Goal: Task Accomplishment & Management: Manage account settings

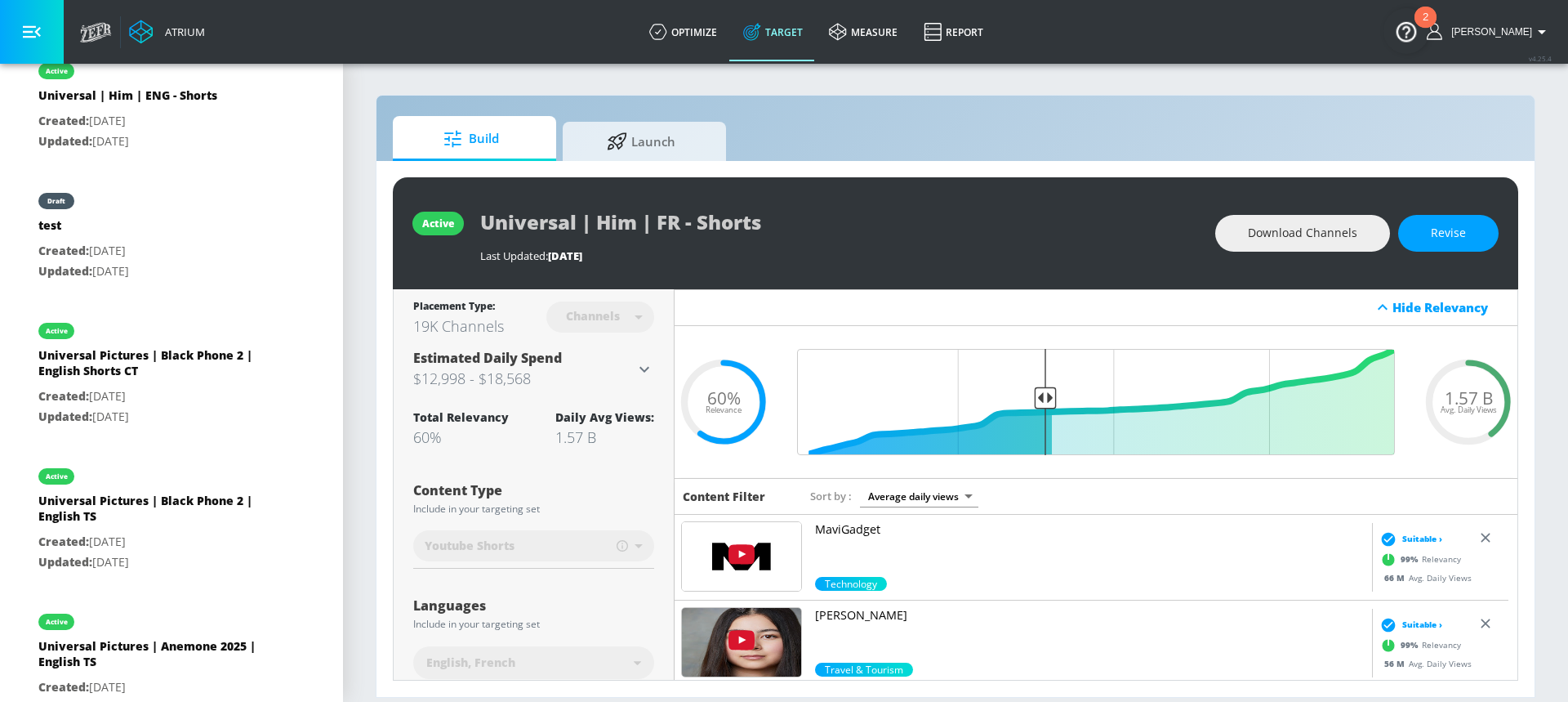
scroll to position [753, 0]
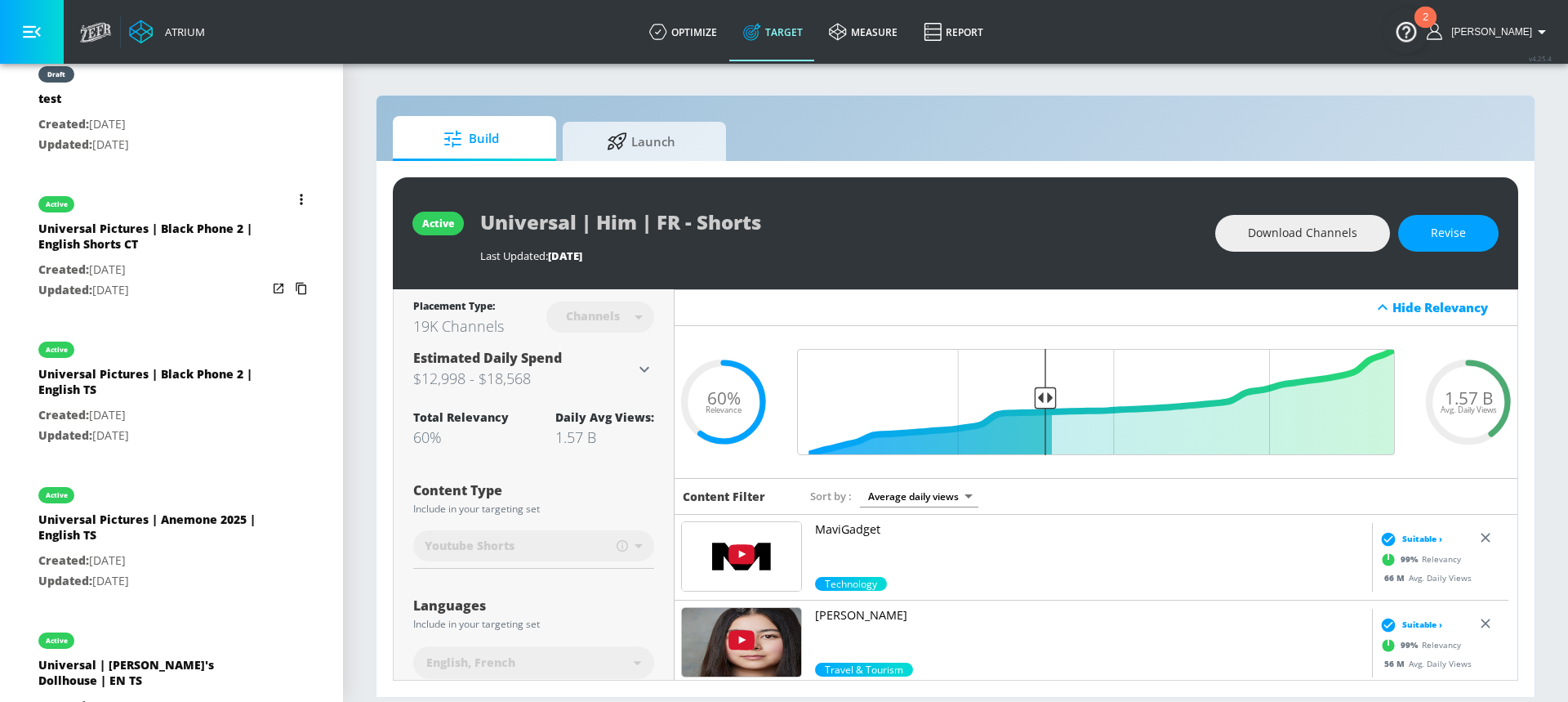
click at [154, 264] on p "Created: [DATE]" at bounding box center [152, 270] width 229 height 20
type input "Universal Pictures | Black Phone 2 | English Shorts CT"
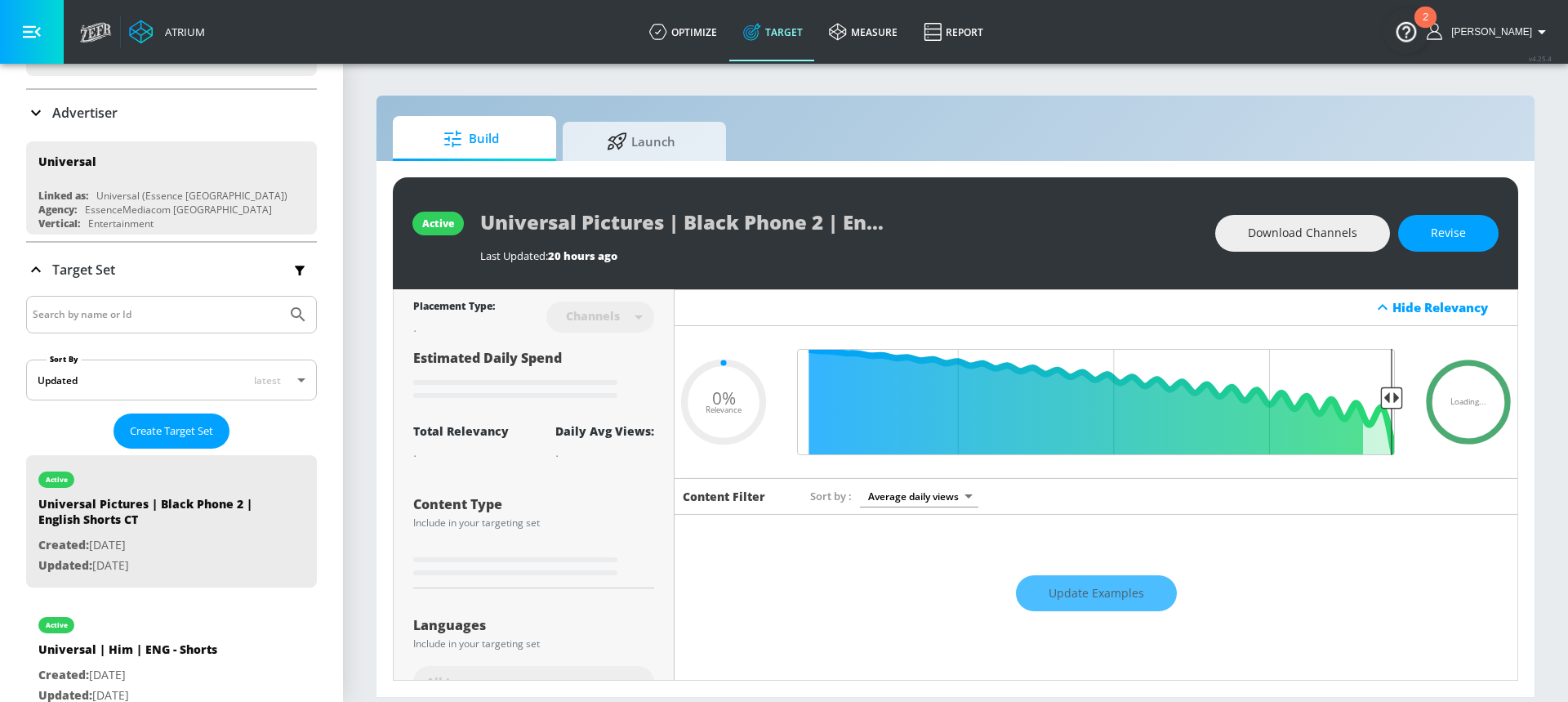
scroll to position [118, 0]
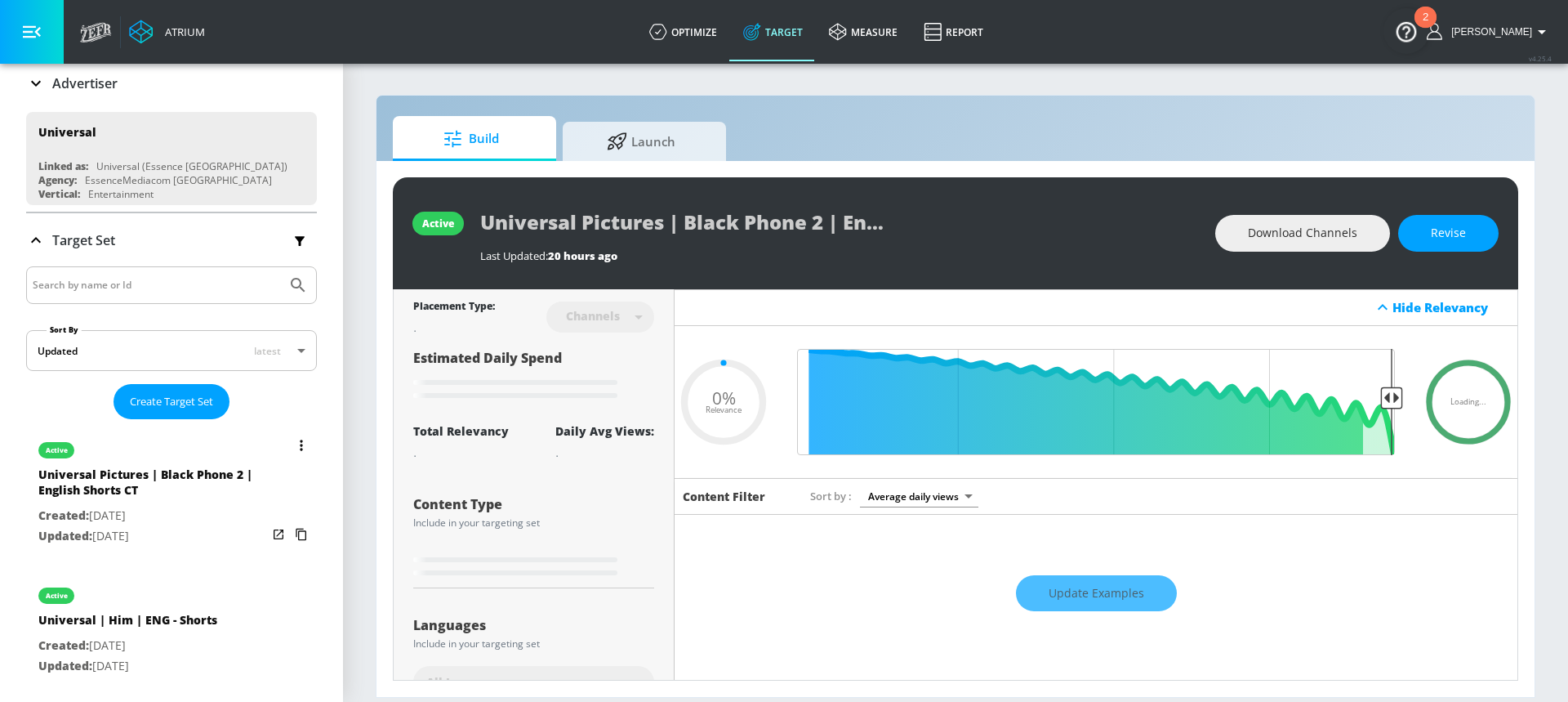
click at [290, 444] on button "list of Target Set" at bounding box center [301, 445] width 23 height 23
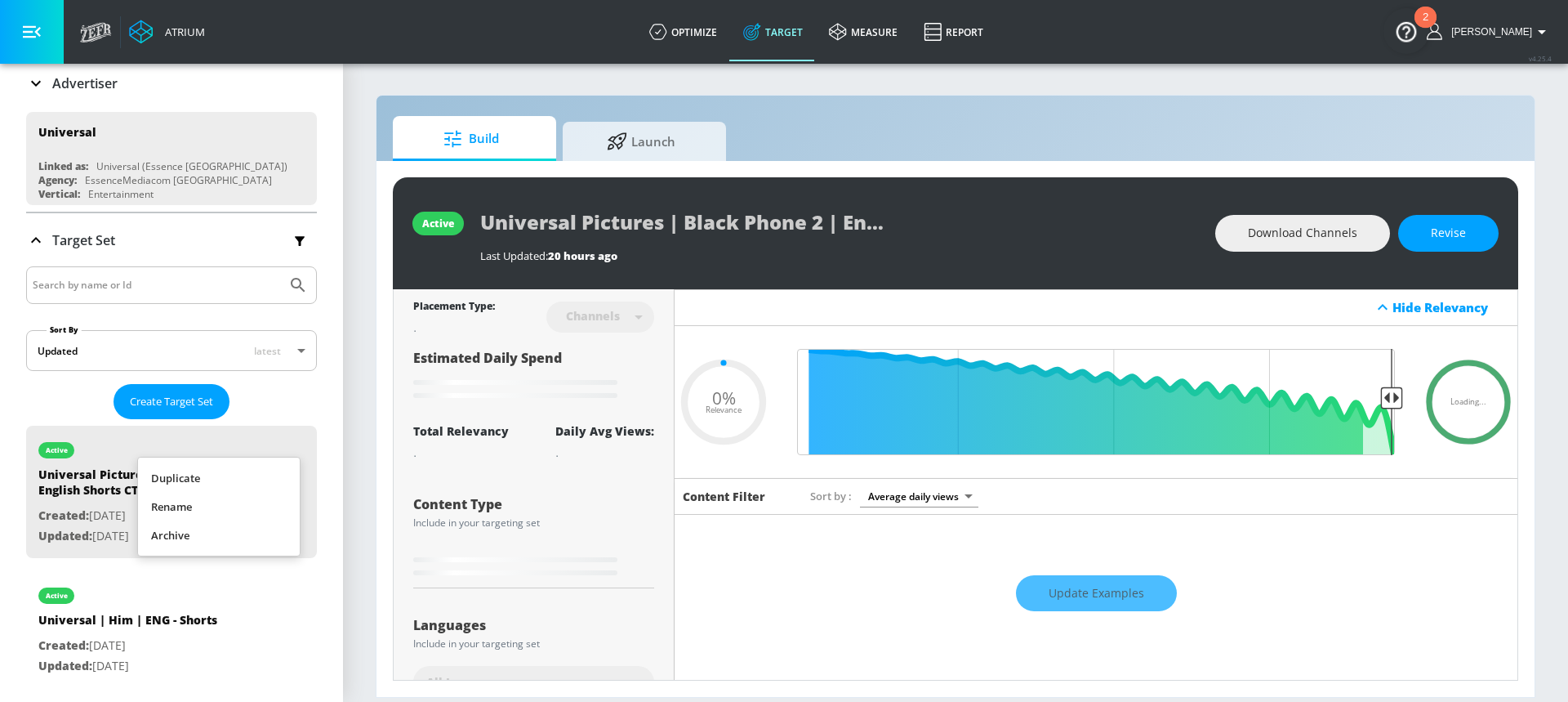
click at [203, 499] on li "Rename" at bounding box center [219, 506] width 161 height 29
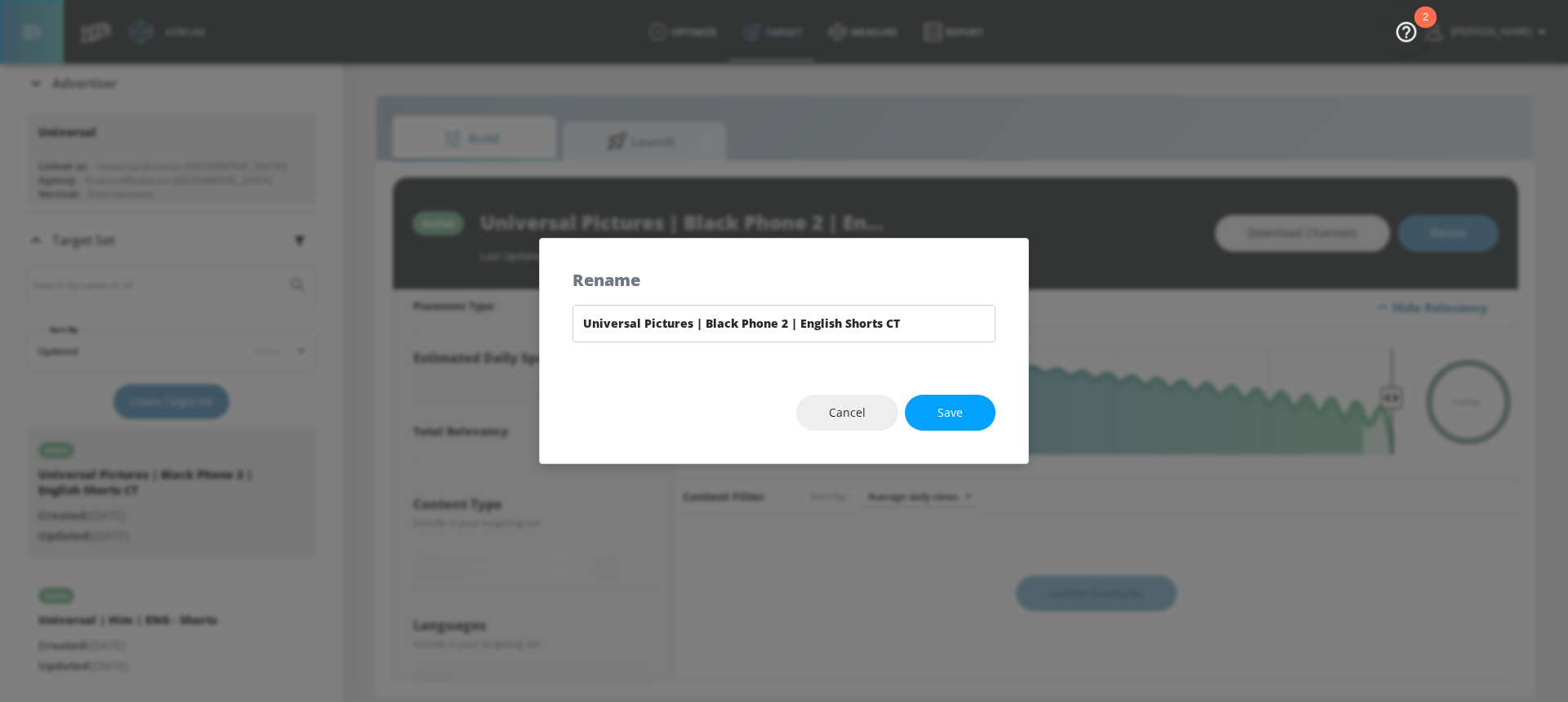
type input "0.05"
click at [791, 321] on input "Universal Pictures | Black Phone 2 | English Shorts CT" at bounding box center [784, 324] width 423 height 38
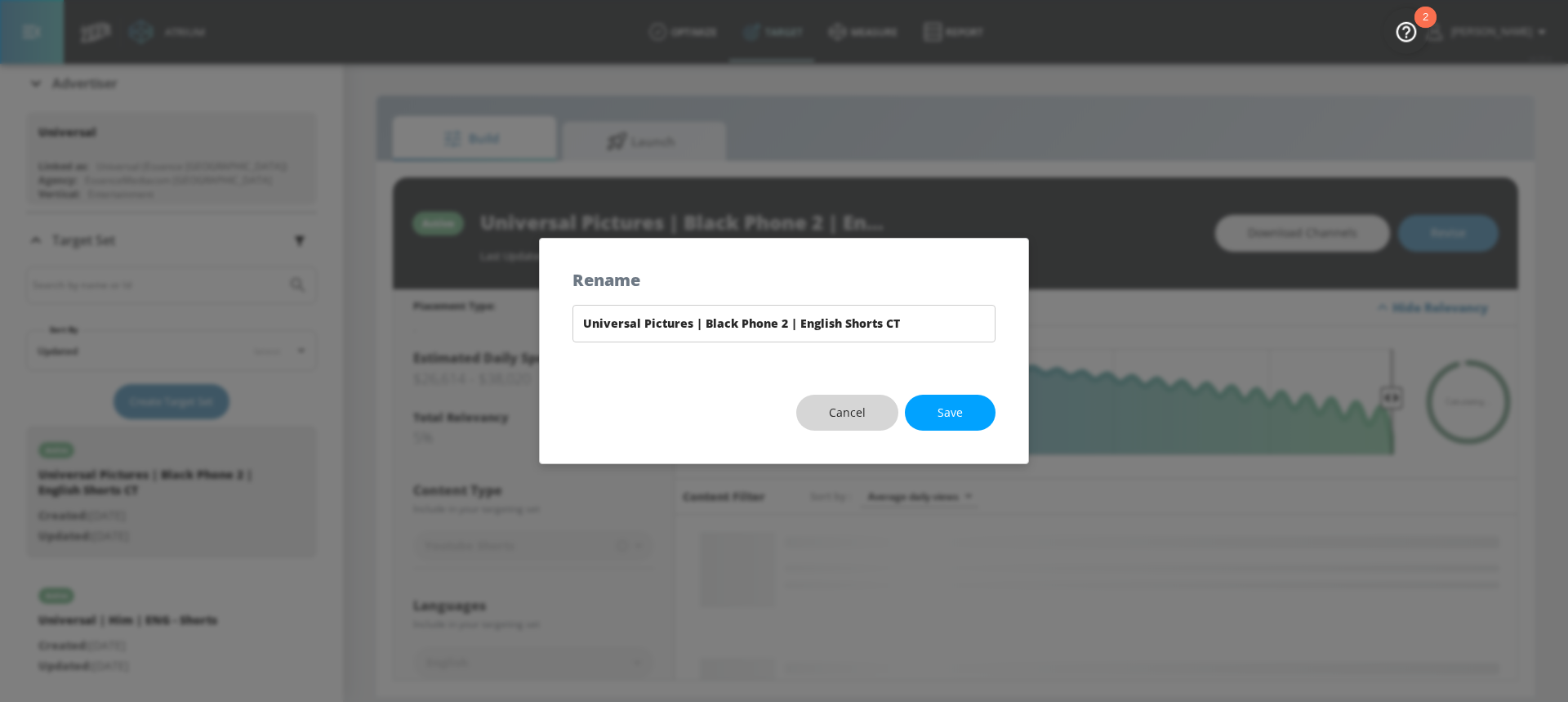
click at [862, 421] on span "Cancel" at bounding box center [848, 413] width 37 height 20
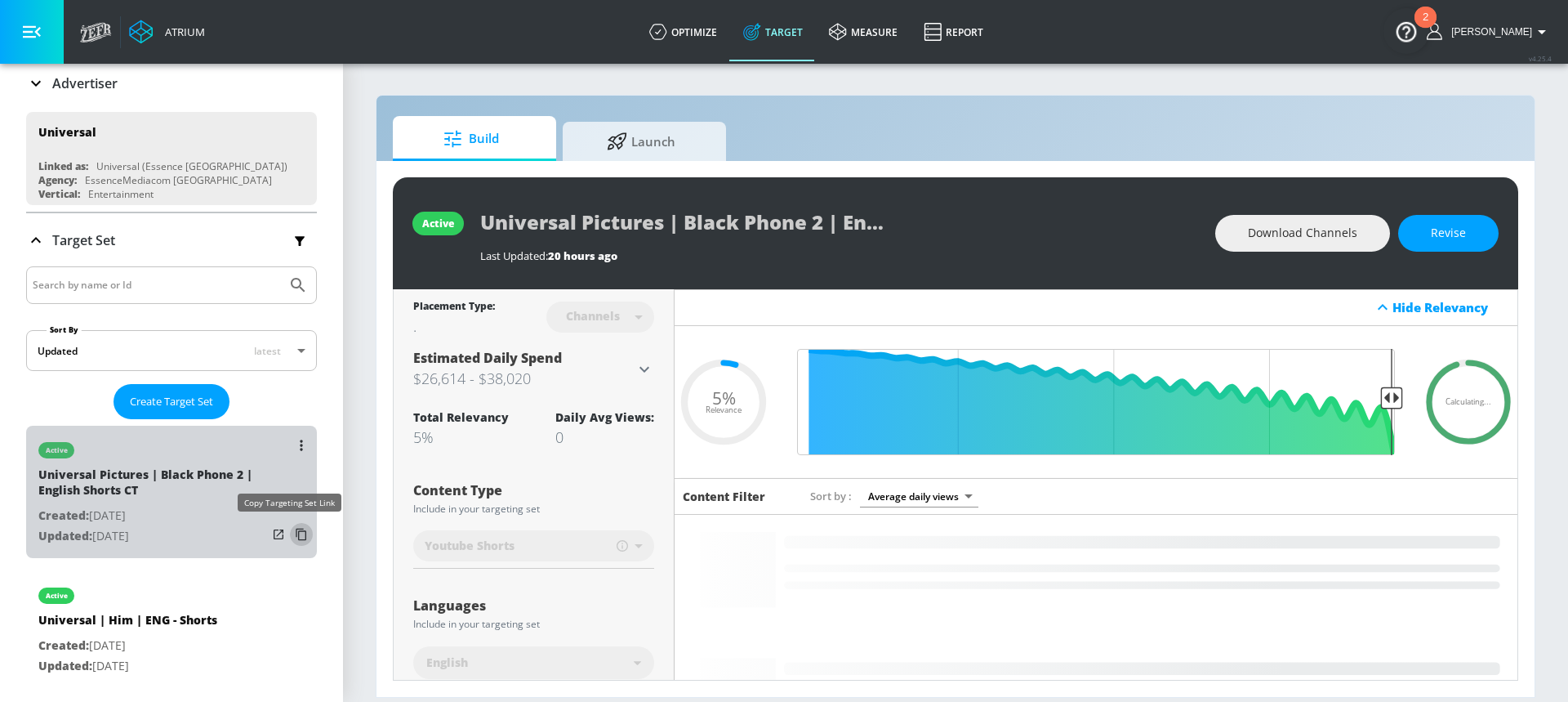
click at [296, 536] on icon "list of Target Set" at bounding box center [300, 534] width 10 height 12
